Goal: Find specific page/section: Find specific page/section

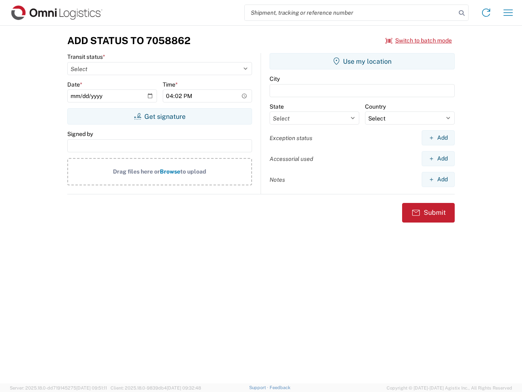
click at [350, 13] on input "search" at bounding box center [350, 13] width 211 height 16
click at [462, 13] on icon at bounding box center [461, 12] width 11 height 11
click at [486, 13] on icon at bounding box center [486, 12] width 13 height 13
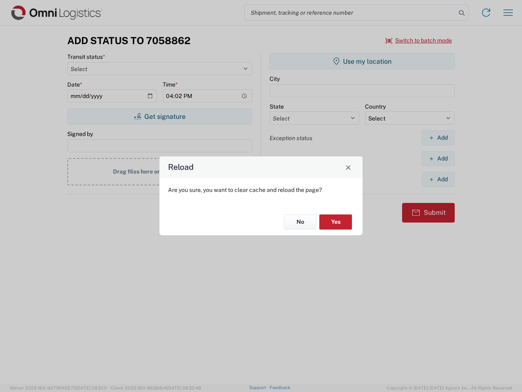
click at [508, 13] on div "Reload Are you sure, you want to clear cache and reload the page? No Yes" at bounding box center [261, 196] width 522 height 392
click at [419, 40] on div "Reload Are you sure, you want to clear cache and reload the page? No Yes" at bounding box center [261, 196] width 522 height 392
click at [160, 116] on div "Reload Are you sure, you want to clear cache and reload the page? No Yes" at bounding box center [261, 196] width 522 height 392
click at [362, 61] on div "Reload Are you sure, you want to clear cache and reload the page? No Yes" at bounding box center [261, 196] width 522 height 392
click at [438, 137] on div "Reload Are you sure, you want to clear cache and reload the page? No Yes" at bounding box center [261, 196] width 522 height 392
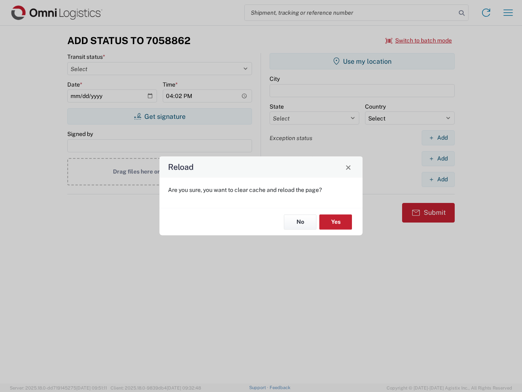
click at [438, 158] on div "Reload Are you sure, you want to clear cache and reload the page? No Yes" at bounding box center [261, 196] width 522 height 392
click at [438, 179] on div "Reload Are you sure, you want to clear cache and reload the page? No Yes" at bounding box center [261, 196] width 522 height 392
